Goal: Task Accomplishment & Management: Use online tool/utility

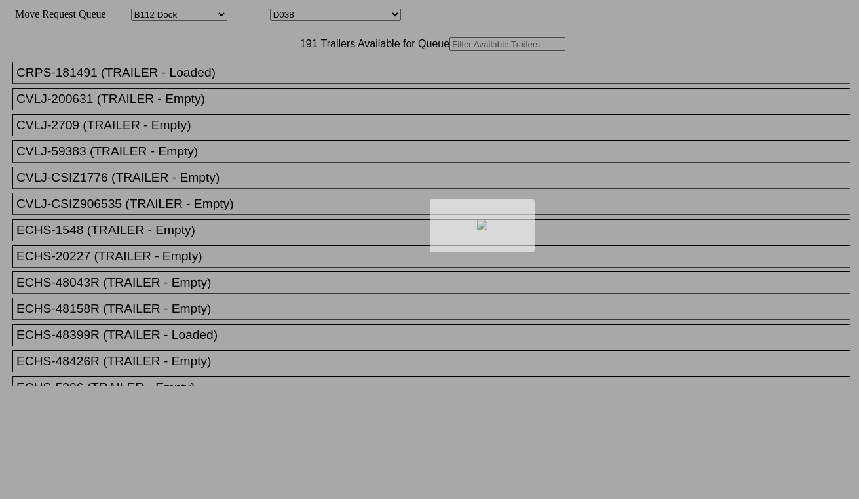
select select "121"
select select "3284"
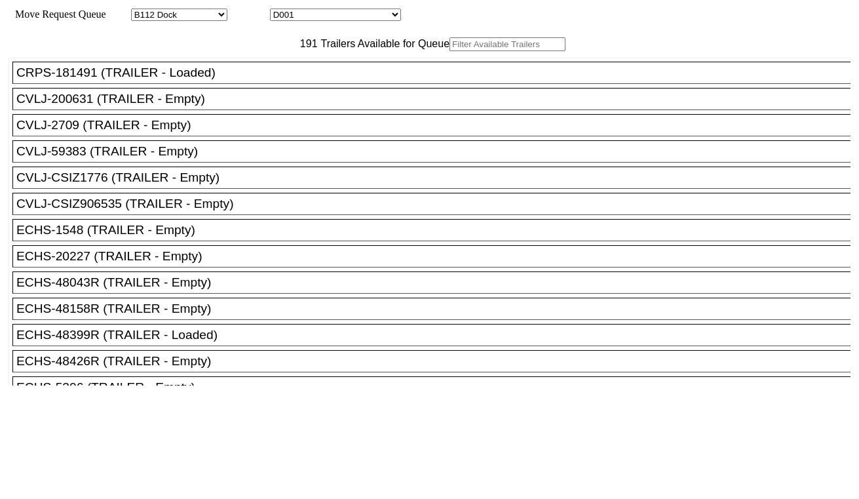
click at [450, 51] on input "text" at bounding box center [508, 44] width 116 height 14
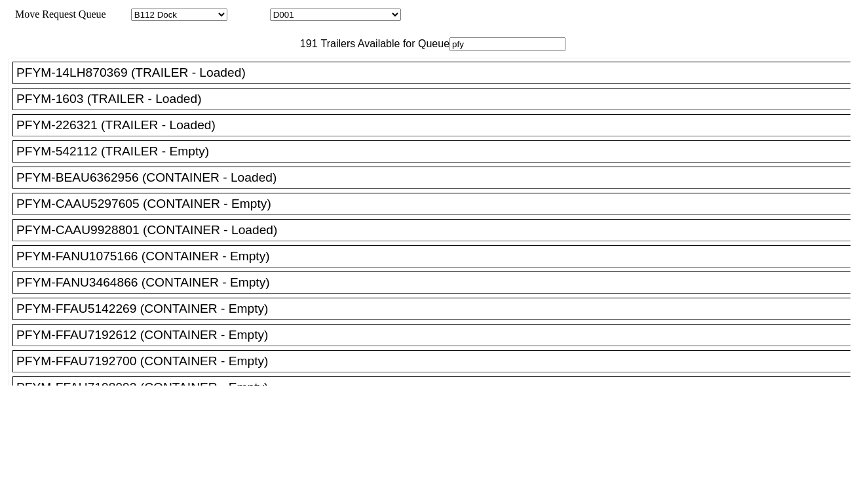
drag, startPoint x: 253, startPoint y: 74, endPoint x: 180, endPoint y: 74, distance: 72.8
click at [180, 51] on div "191 Trailers Available for Queue pfy" at bounding box center [430, 44] width 842 height 14
paste input "LH217100"
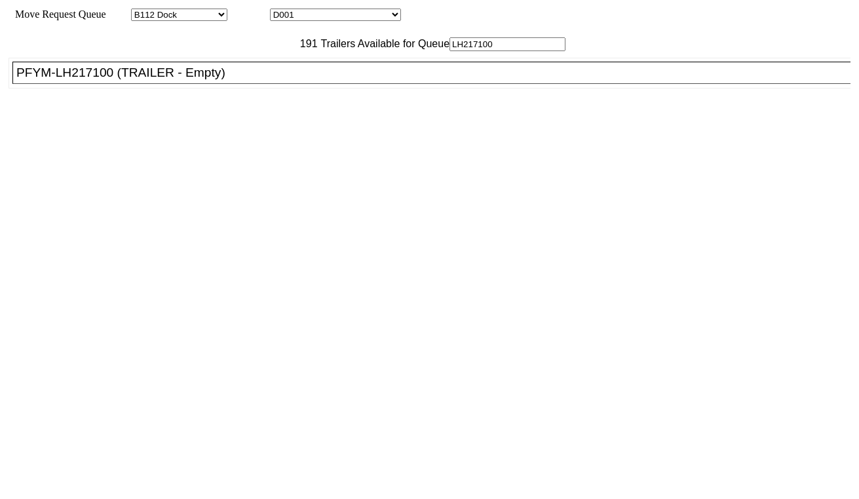
type input "LH217100"
click at [179, 80] on div "PFYM-LH217100 (TRAILER - Empty)" at bounding box center [437, 73] width 842 height 14
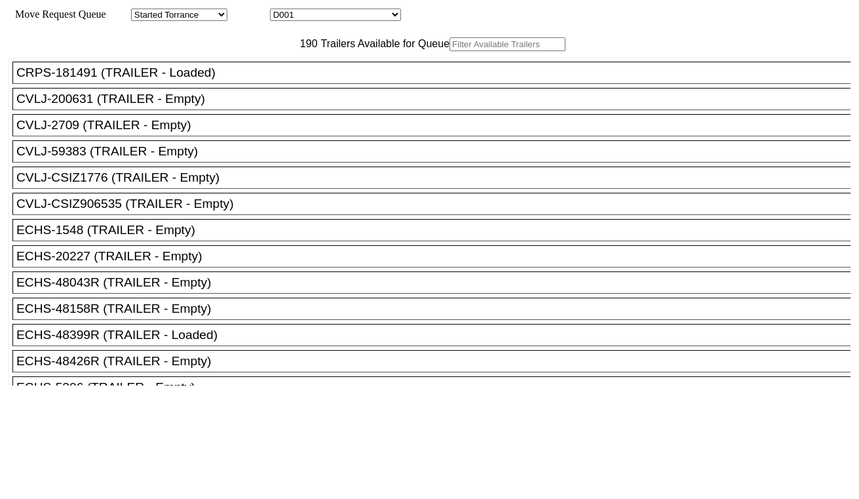
click at [450, 51] on input "text" at bounding box center [508, 44] width 116 height 14
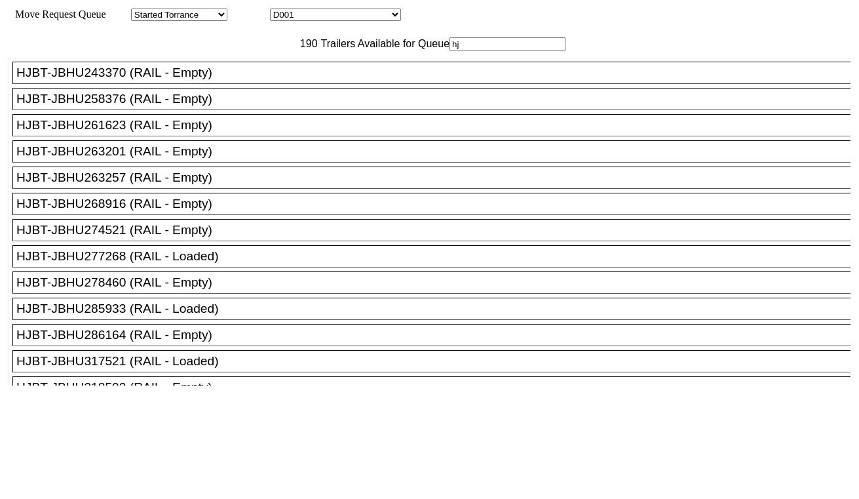
type input "hj"
click at [234, 342] on div "HJBT-JBHU286164 (RAIL - Empty)" at bounding box center [437, 335] width 842 height 14
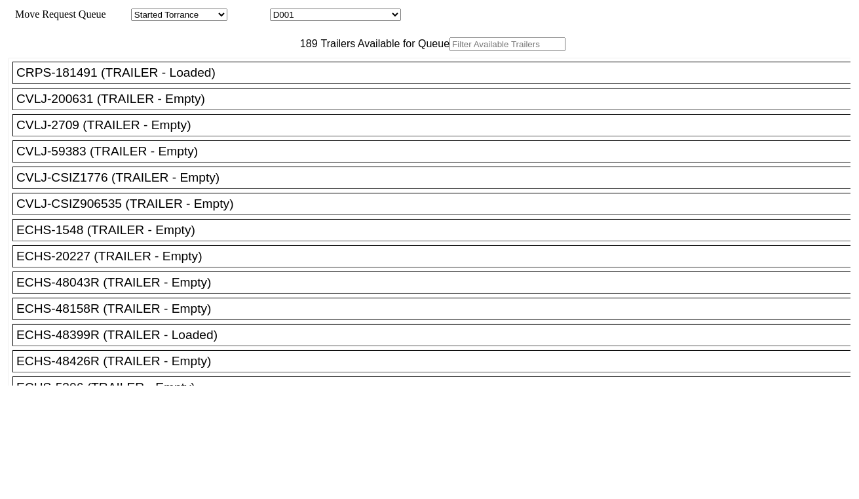
click at [450, 51] on input "text" at bounding box center [508, 44] width 116 height 14
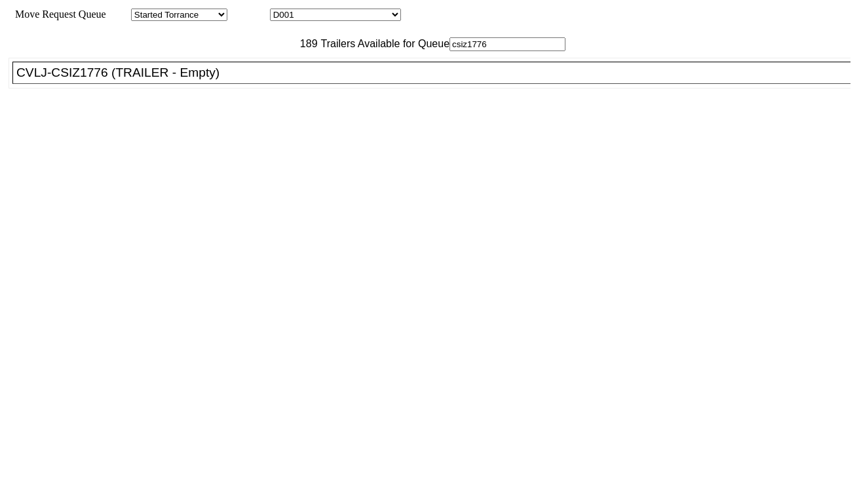
type input "csiz1776"
click at [149, 123] on div "CRPS-181491 (TRAILER - Loaded) CVLJ-200631 (TRAILER - Empty) CVLJ-2709 (TRAILER…" at bounding box center [430, 218] width 842 height 334
click at [172, 80] on div "CVLJ-CSIZ1776 (TRAILER - Empty)" at bounding box center [437, 73] width 842 height 14
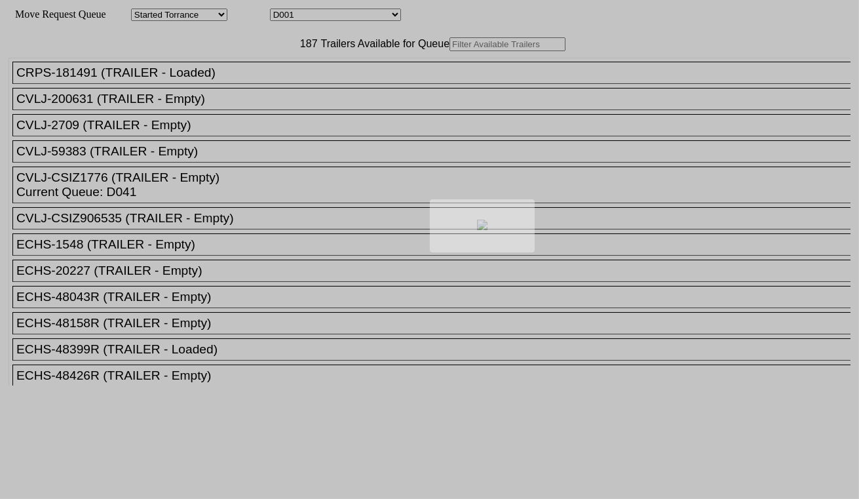
click at [243, 72] on div at bounding box center [429, 249] width 859 height 499
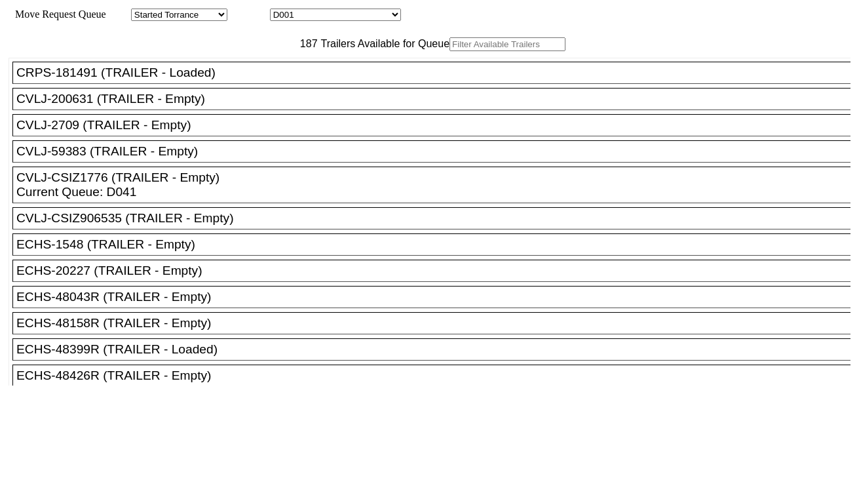
click at [450, 51] on input "text" at bounding box center [508, 44] width 116 height 14
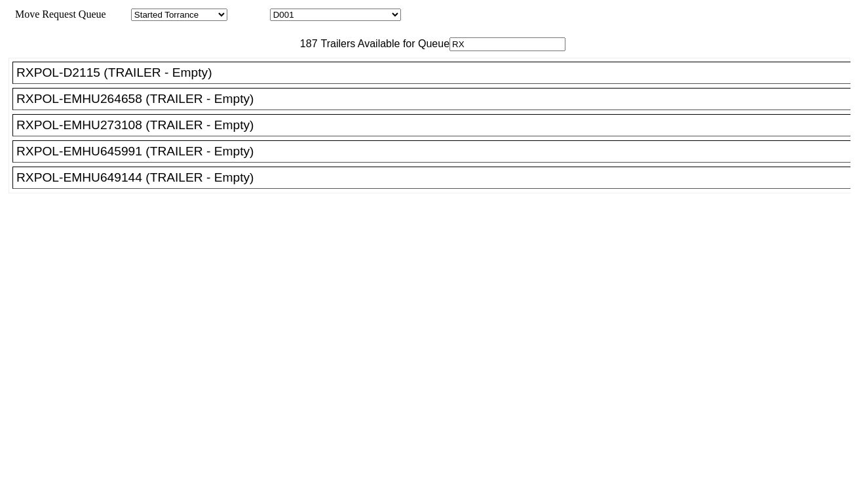
type input "RX"
click at [233, 189] on li "RXPOL-EMHU649144 (TRAILER - Empty)" at bounding box center [437, 177] width 850 height 22
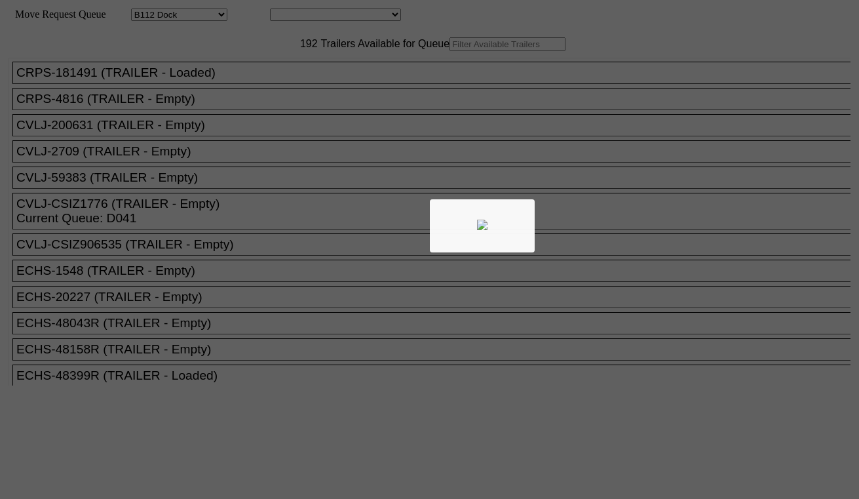
select select "121"
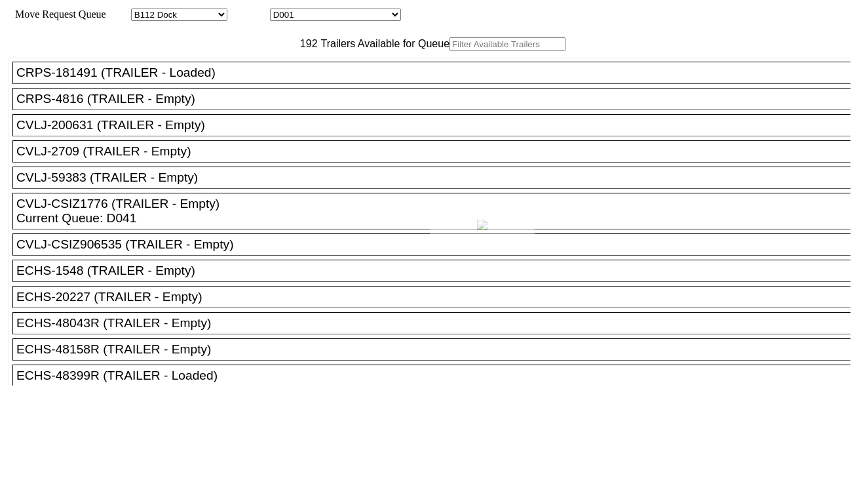
click at [249, 75] on div at bounding box center [429, 249] width 859 height 499
click at [450, 51] on input "text" at bounding box center [508, 44] width 116 height 14
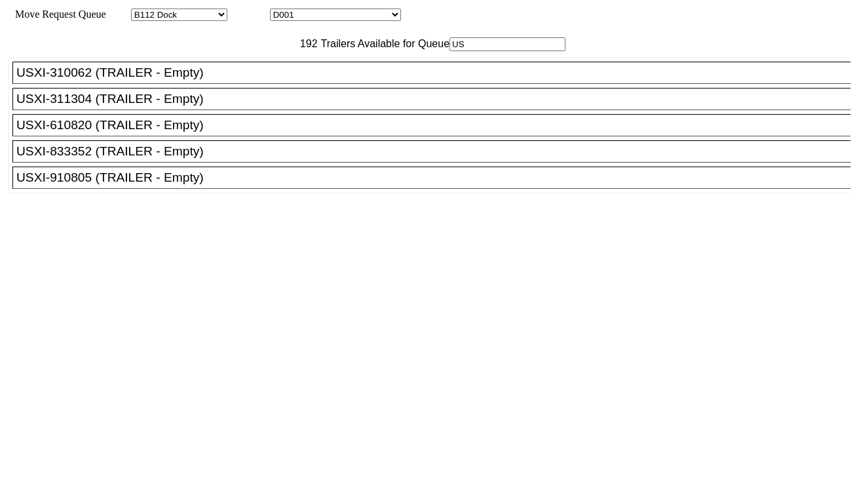
type input "US"
click at [205, 185] on div "USXI-910805 (TRAILER - Empty)" at bounding box center [437, 177] width 842 height 14
